Goal: Browse casually: Explore the website without a specific task or goal

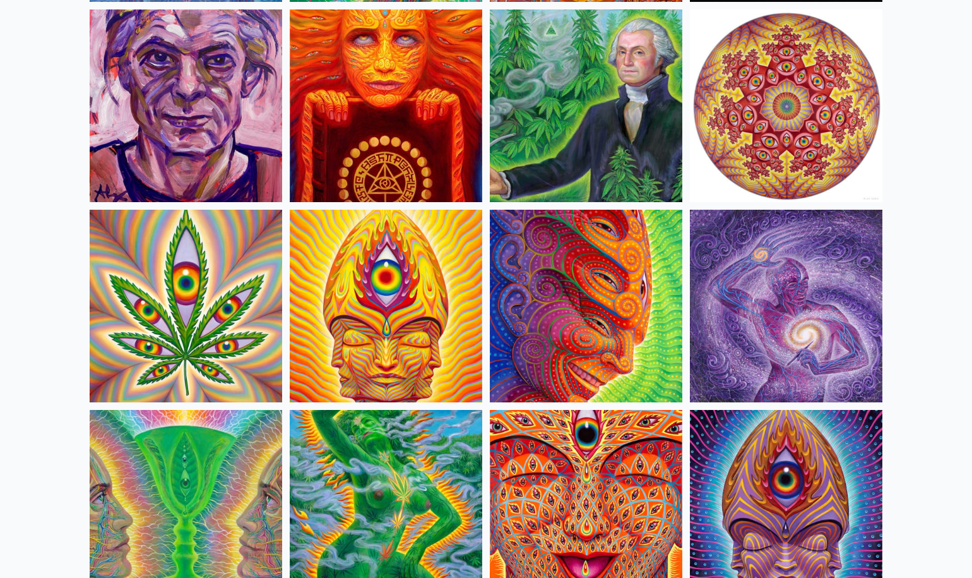
scroll to position [2142, 0]
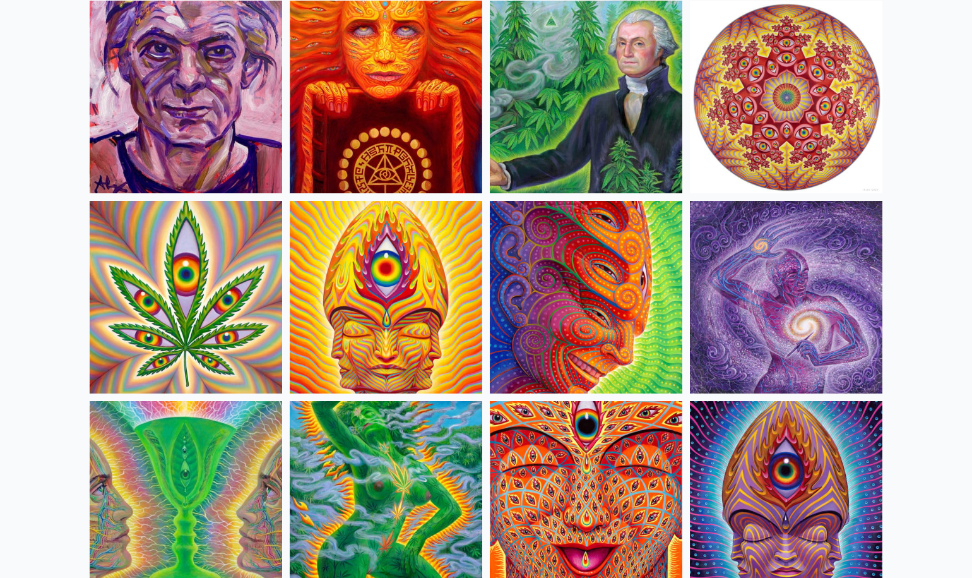
click at [836, 123] on img at bounding box center [786, 97] width 193 height 193
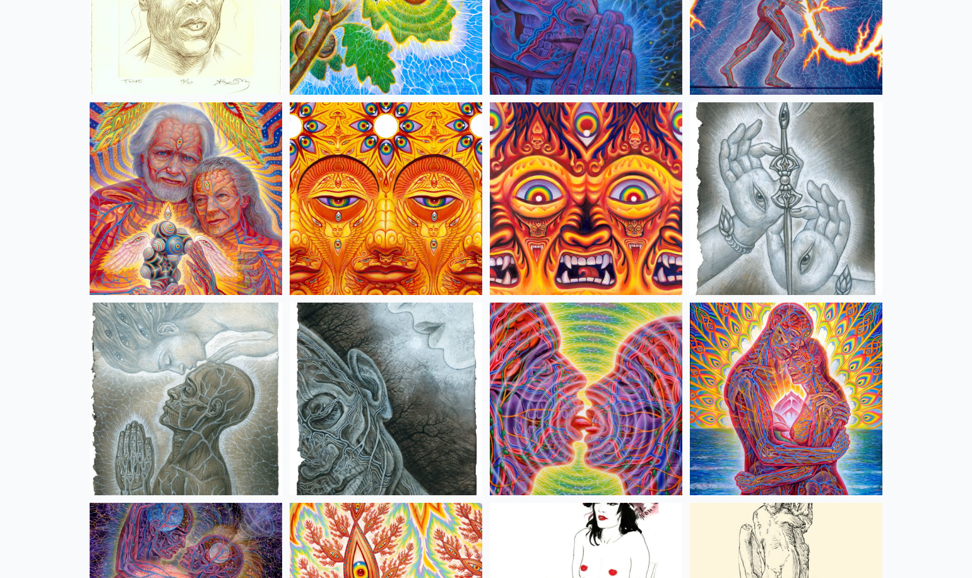
scroll to position [3844, 0]
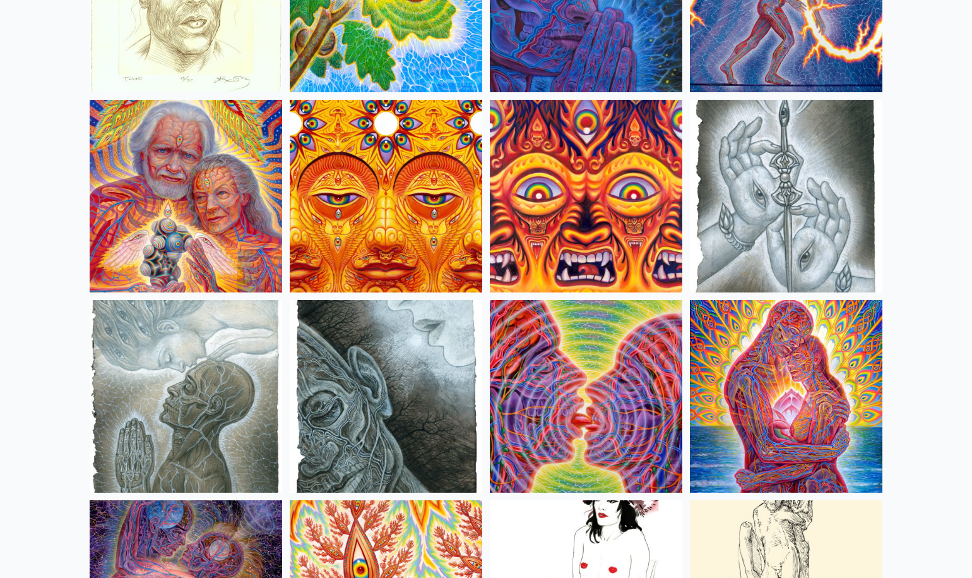
click at [729, 376] on img at bounding box center [786, 396] width 193 height 193
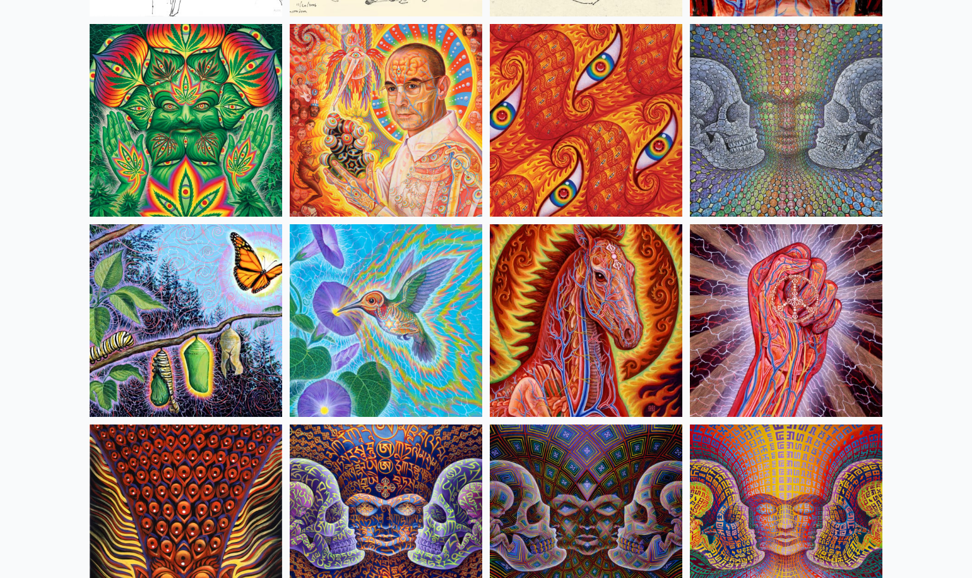
scroll to position [6126, 0]
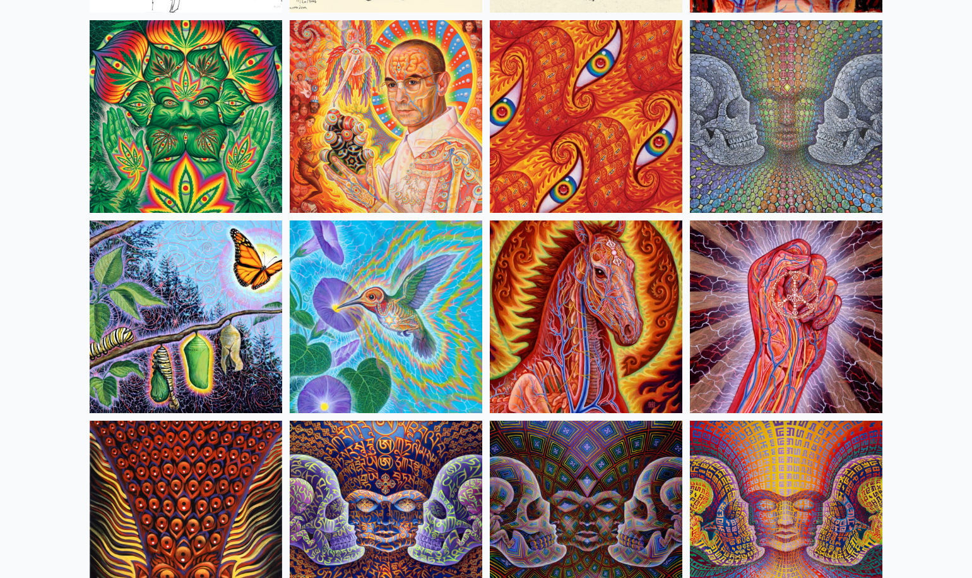
click at [403, 284] on img at bounding box center [386, 316] width 193 height 193
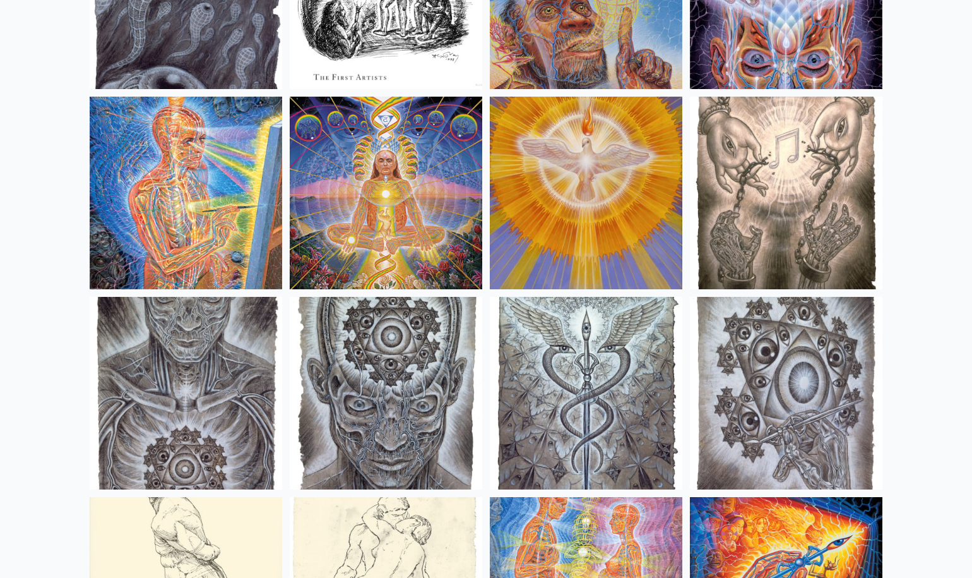
scroll to position [9255, 0]
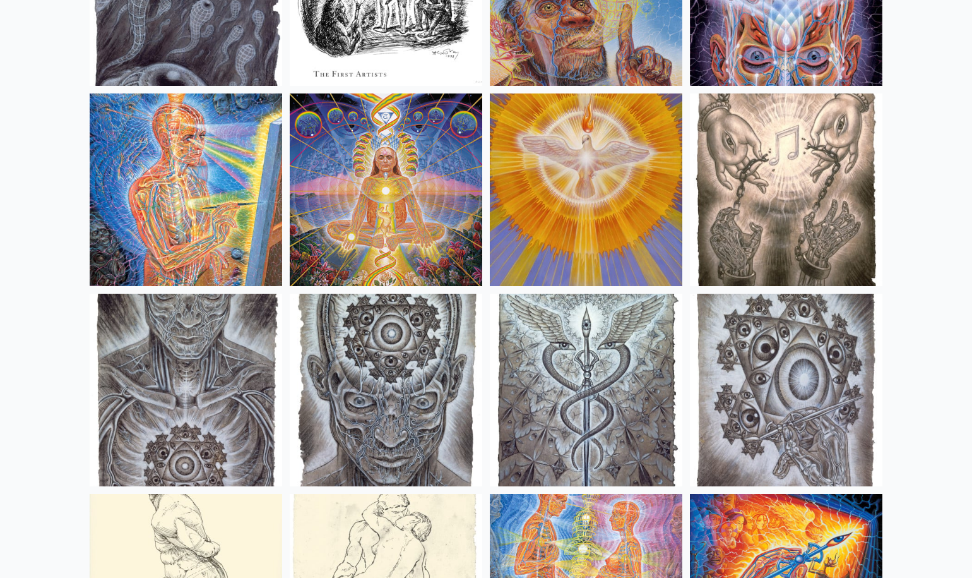
click at [606, 215] on img at bounding box center [586, 189] width 193 height 193
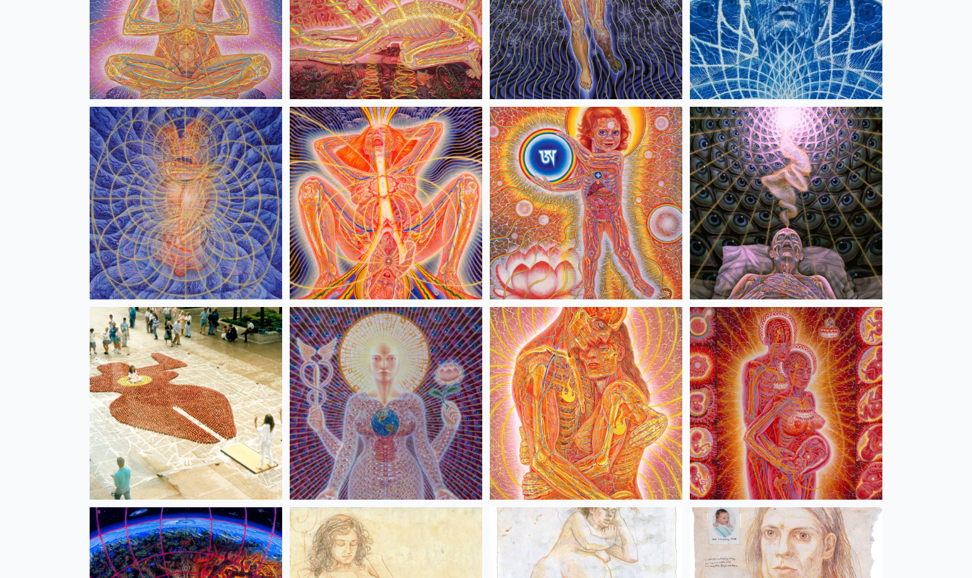
scroll to position [11844, 0]
click at [393, 389] on img at bounding box center [386, 402] width 193 height 193
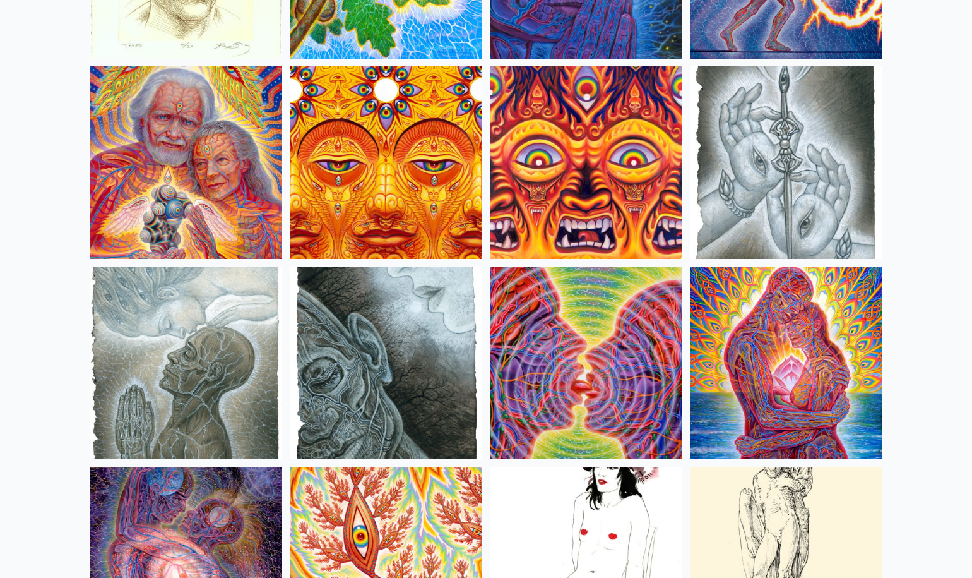
scroll to position [3877, 0]
click at [760, 321] on img at bounding box center [786, 363] width 193 height 193
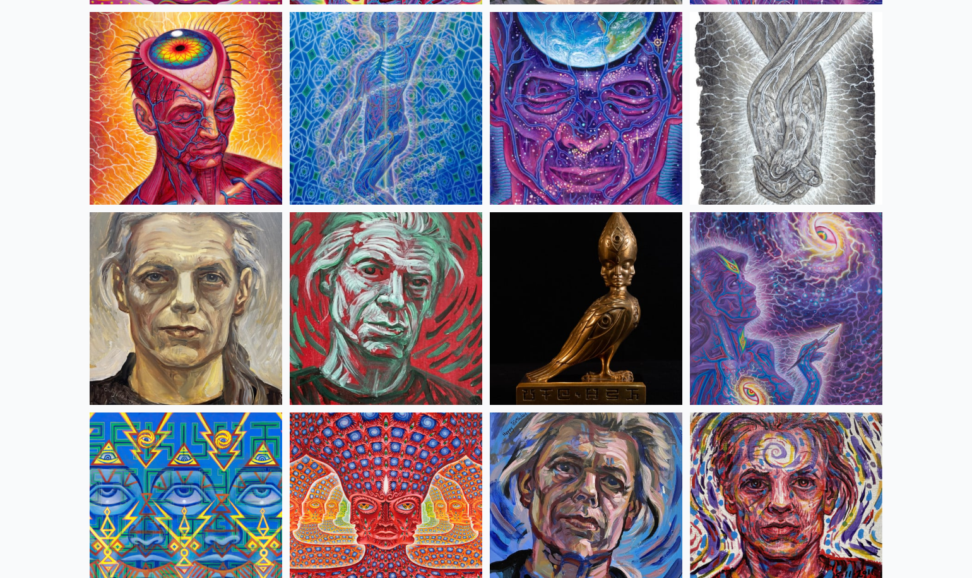
scroll to position [2927, 0]
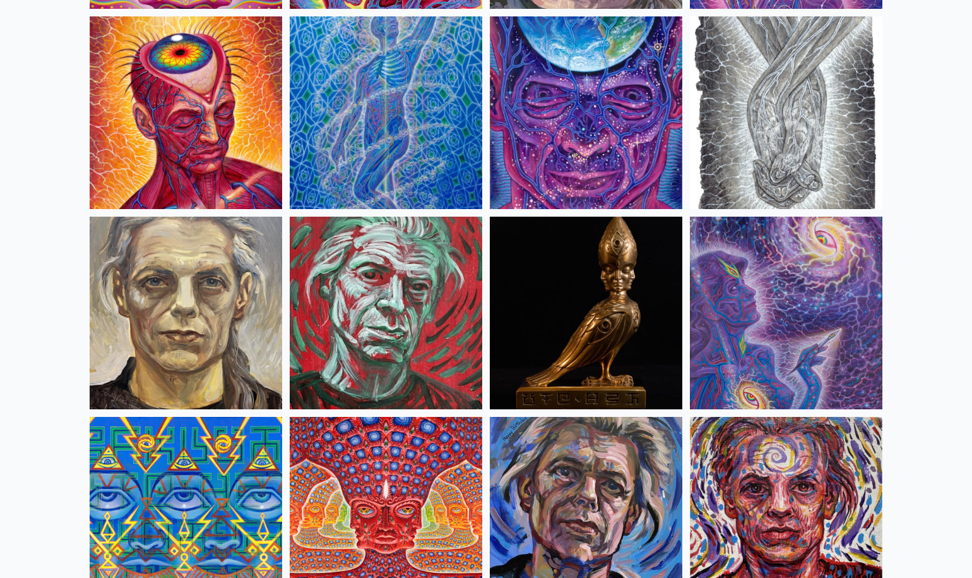
click at [303, 526] on img at bounding box center [386, 513] width 193 height 193
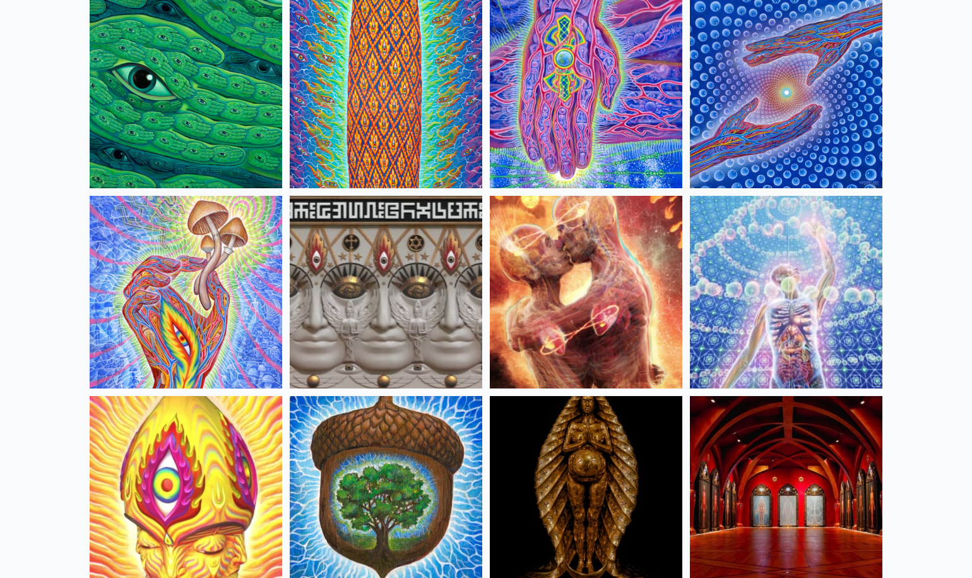
scroll to position [140, 0]
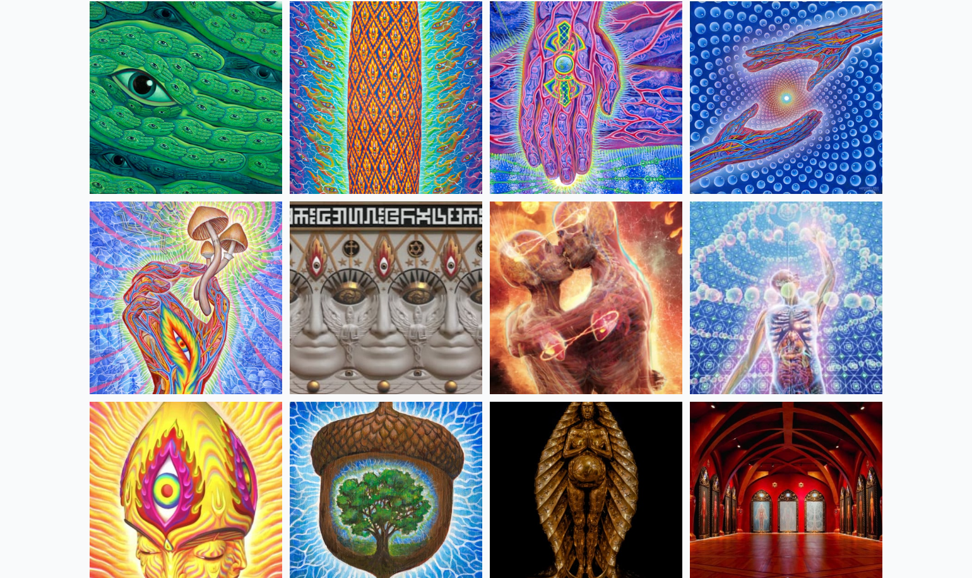
click at [213, 292] on img at bounding box center [186, 297] width 193 height 193
click at [834, 153] on img at bounding box center [786, 97] width 193 height 193
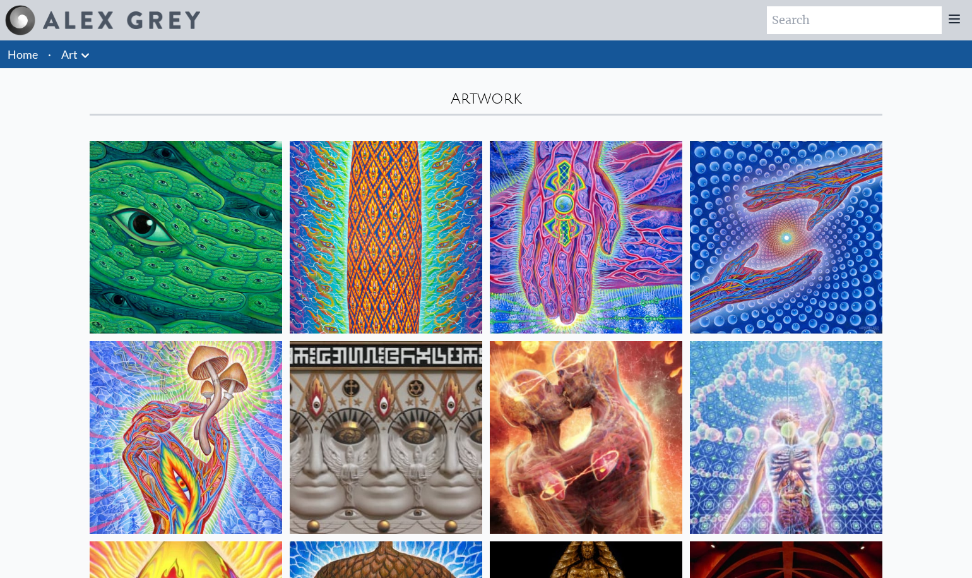
scroll to position [0, 0]
click at [427, 212] on img at bounding box center [386, 237] width 193 height 193
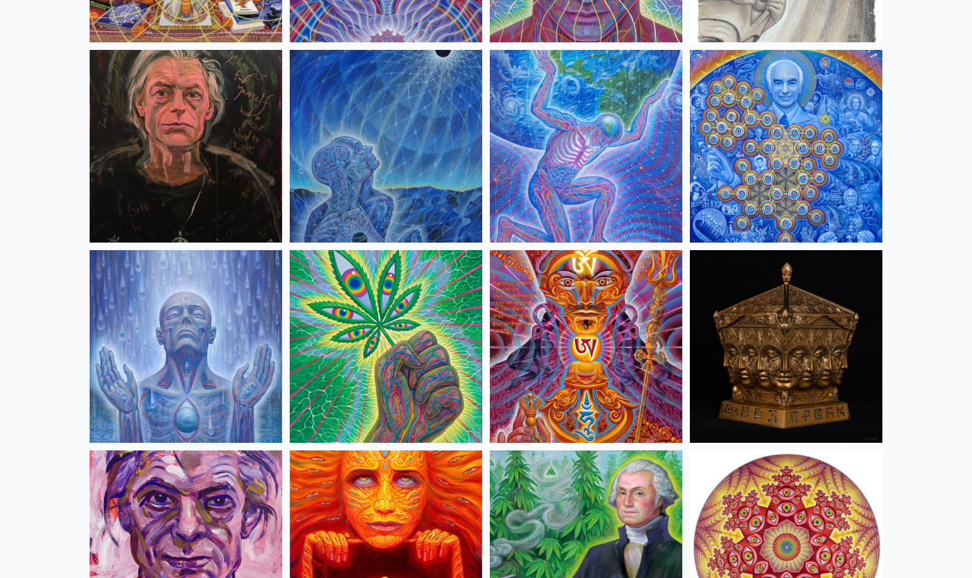
scroll to position [1694, 0]
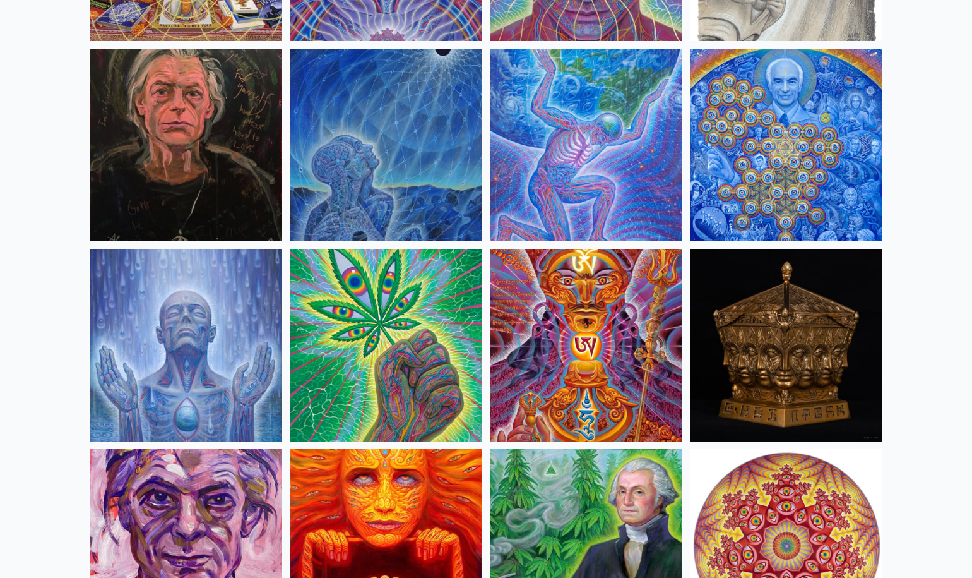
click at [789, 105] on img at bounding box center [786, 145] width 193 height 193
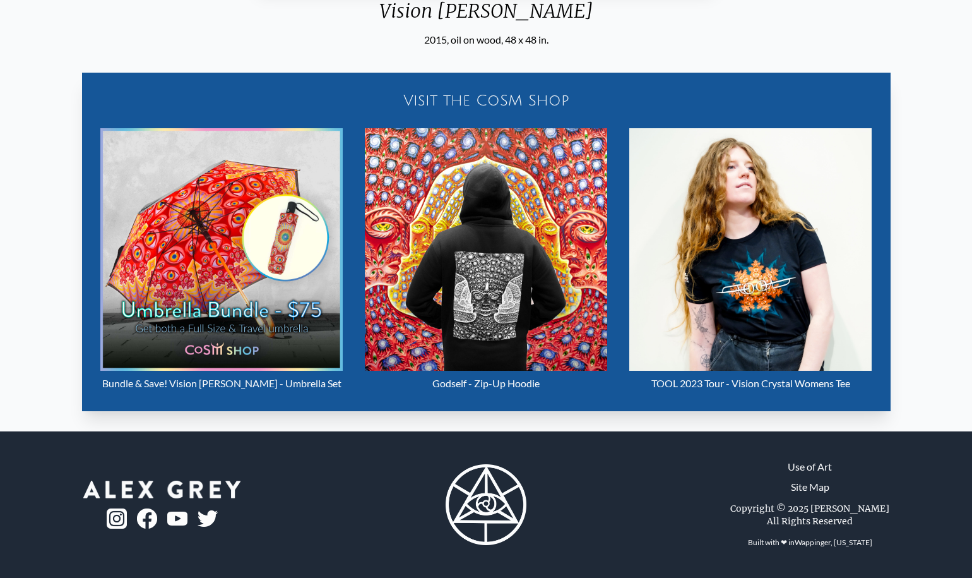
scroll to position [597, 0]
click at [461, 90] on div "Visit the CoSM Shop" at bounding box center [487, 100] width 794 height 40
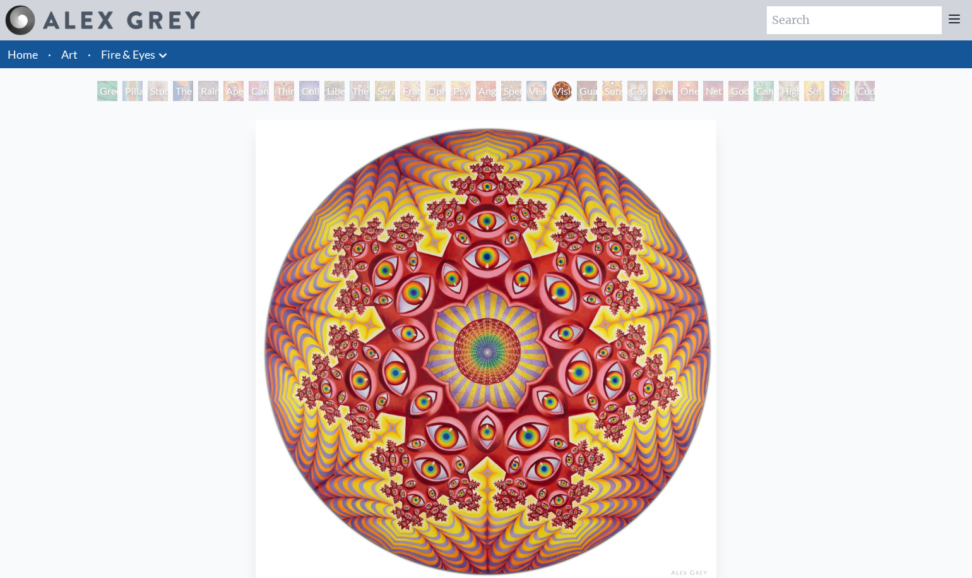
scroll to position [0, 0]
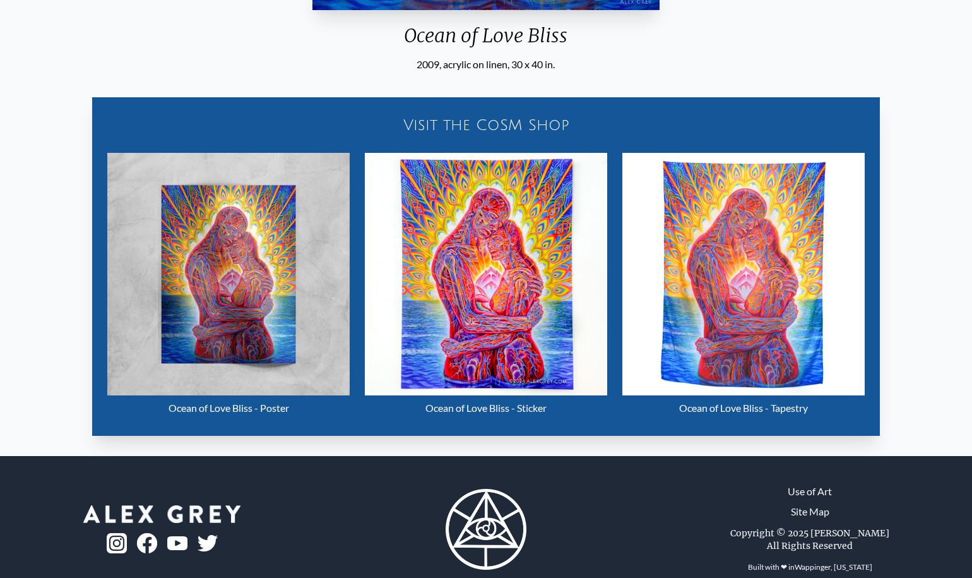
scroll to position [580, 0]
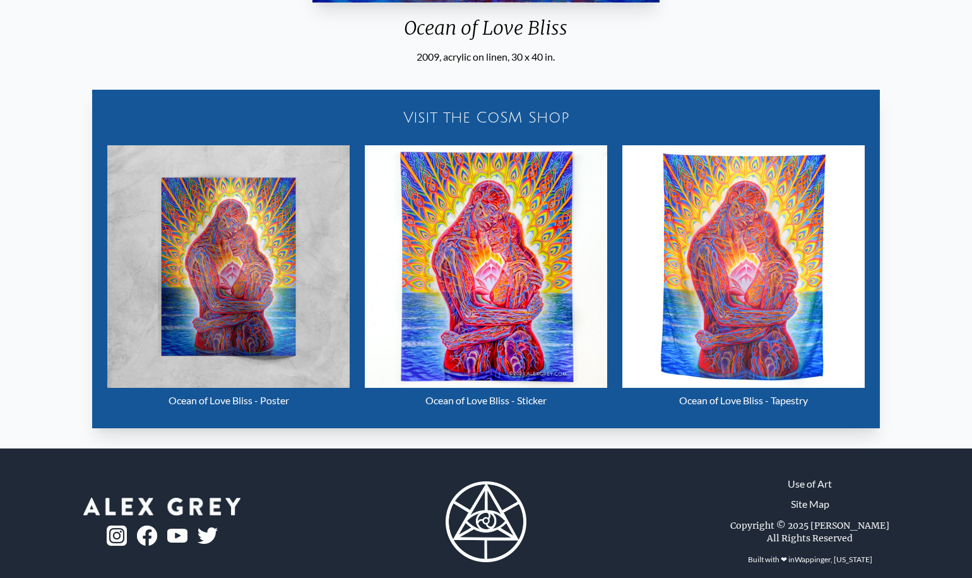
click at [233, 336] on img "9 / 35" at bounding box center [228, 266] width 242 height 242
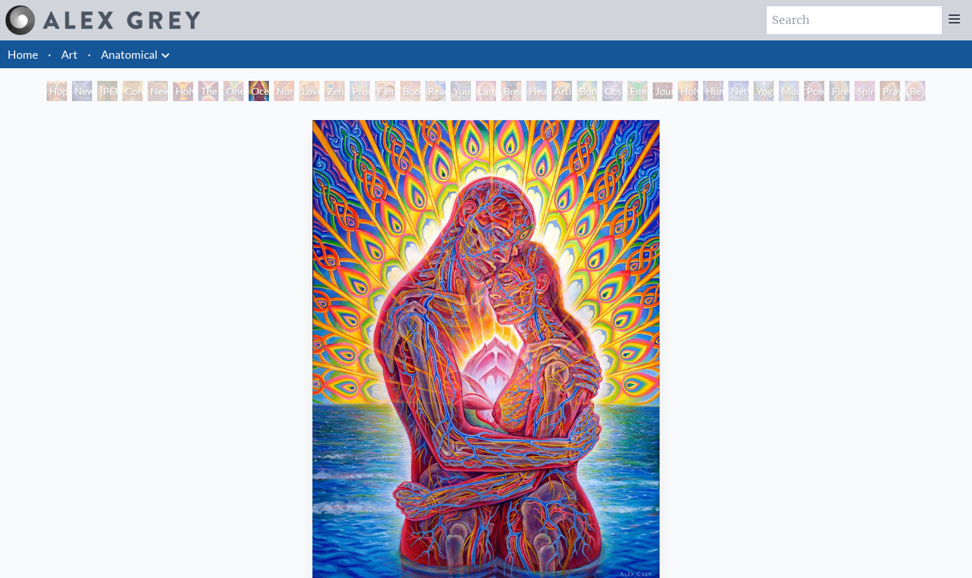
scroll to position [0, 0]
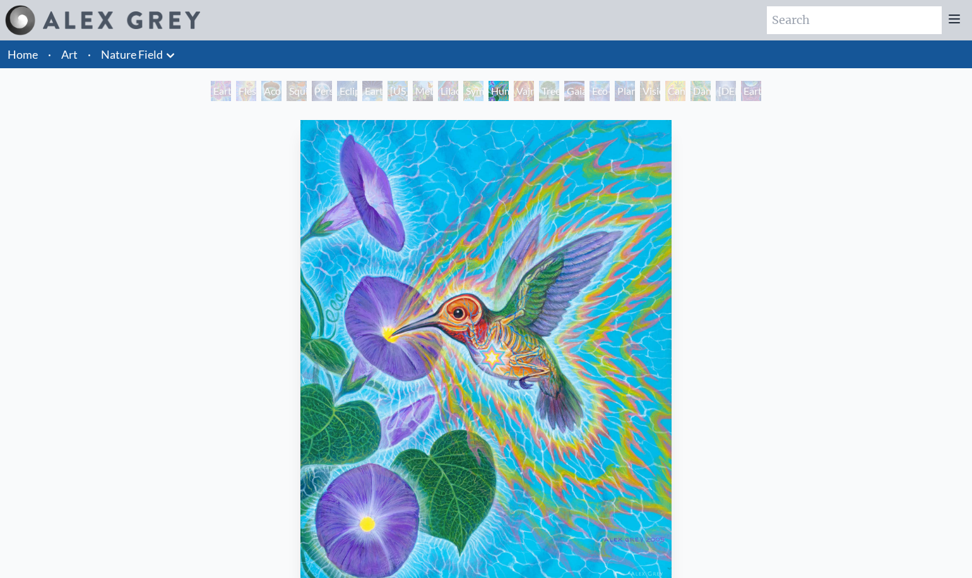
scroll to position [62, 0]
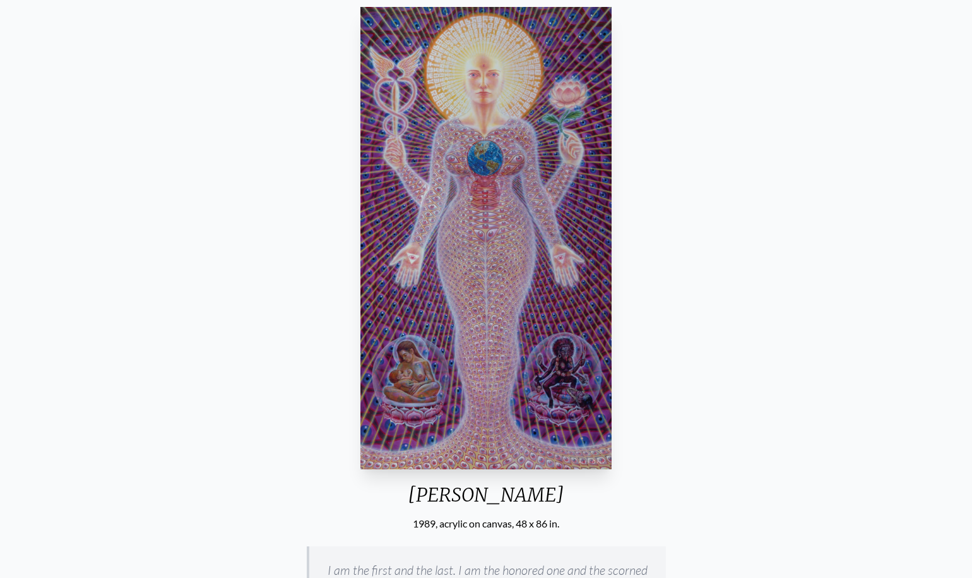
scroll to position [114, 0]
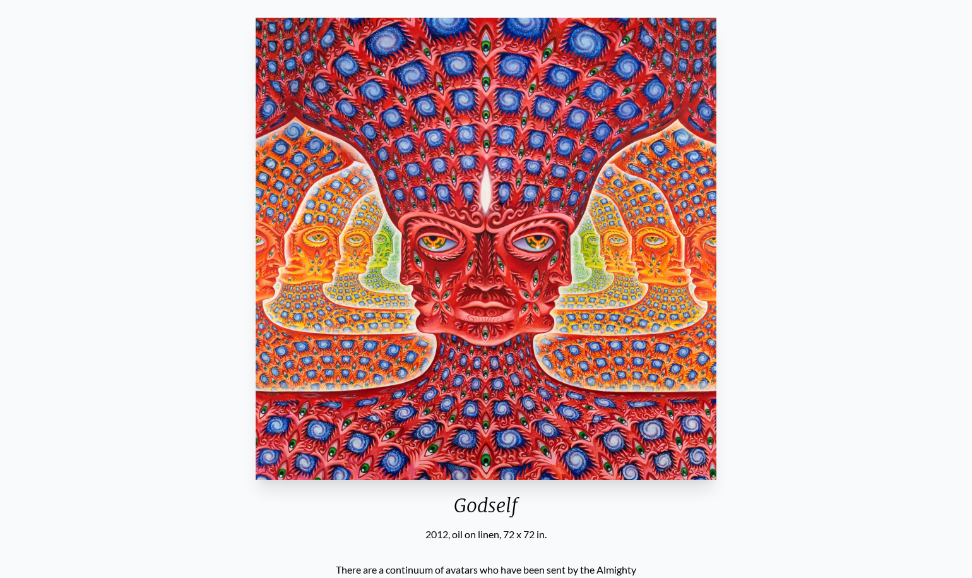
scroll to position [100, 0]
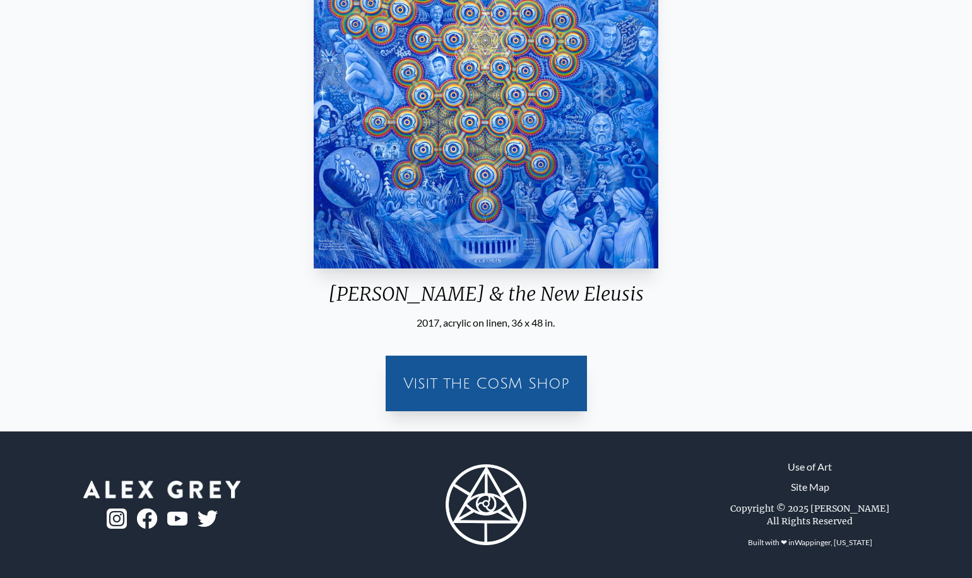
scroll to position [314, 0]
click at [490, 395] on div "Visit the CoSM Shop" at bounding box center [486, 383] width 186 height 40
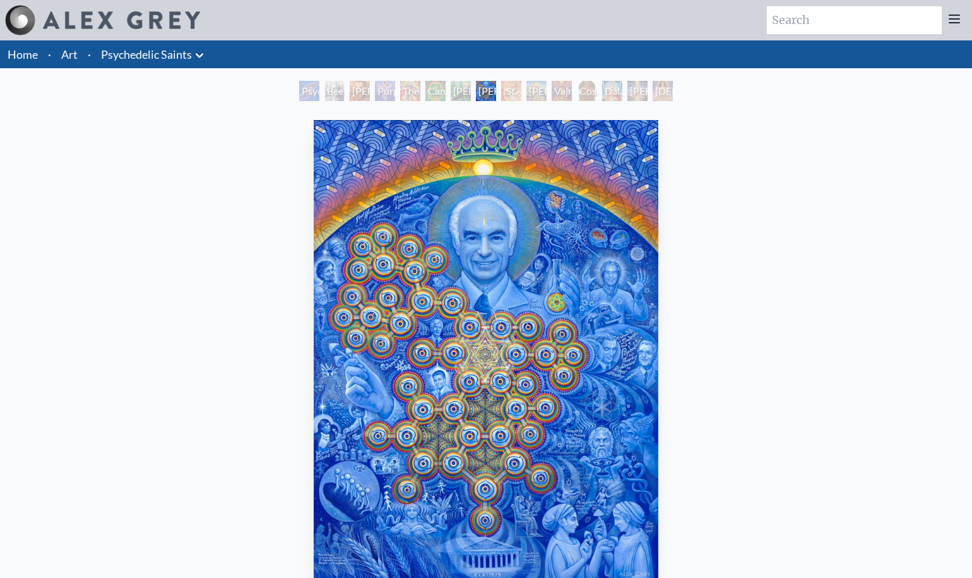
scroll to position [0, 0]
